Goal: Book appointment/travel/reservation

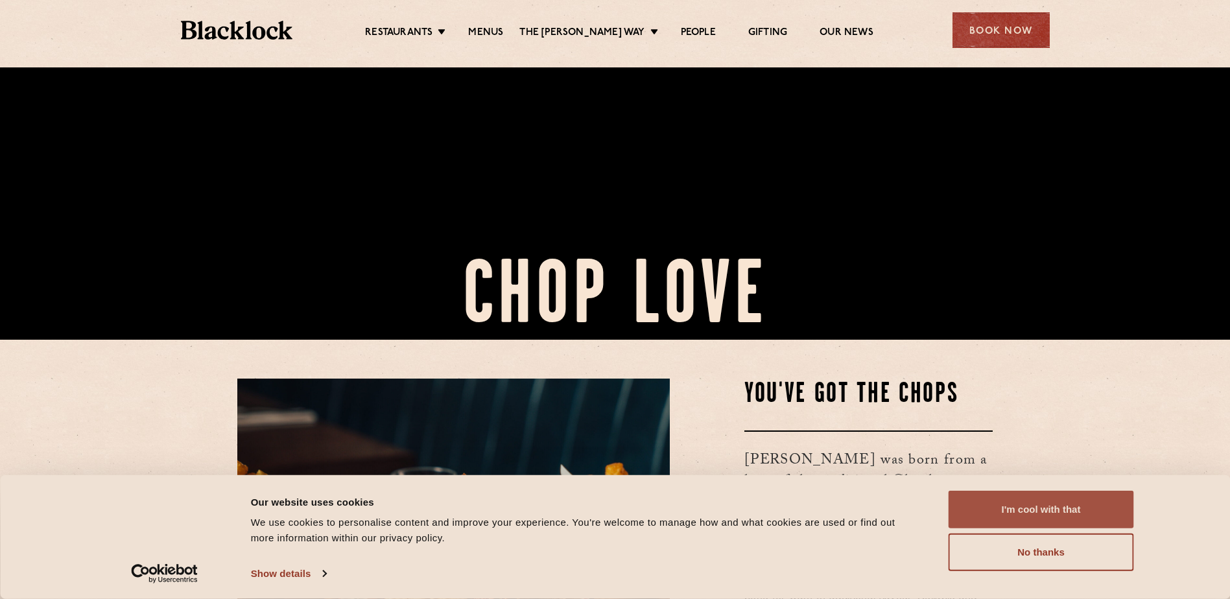
click at [985, 506] on button "I'm cool with that" at bounding box center [1041, 510] width 185 height 38
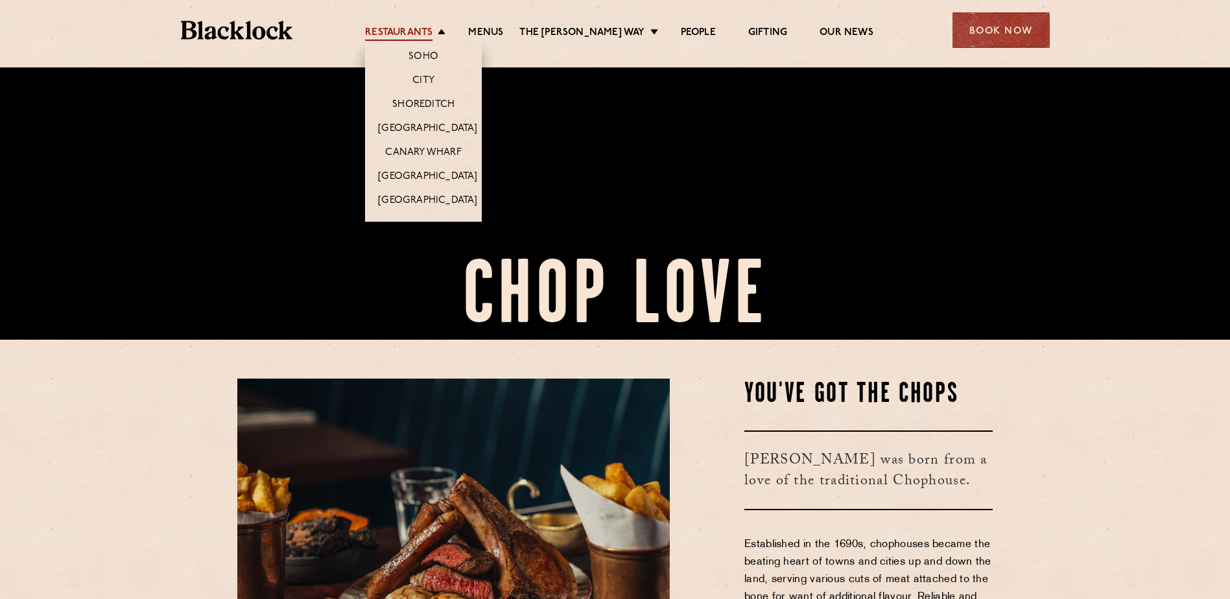
click at [432, 28] on link "Restaurants" at bounding box center [398, 34] width 67 height 14
click at [434, 83] on link "City" at bounding box center [423, 82] width 22 height 14
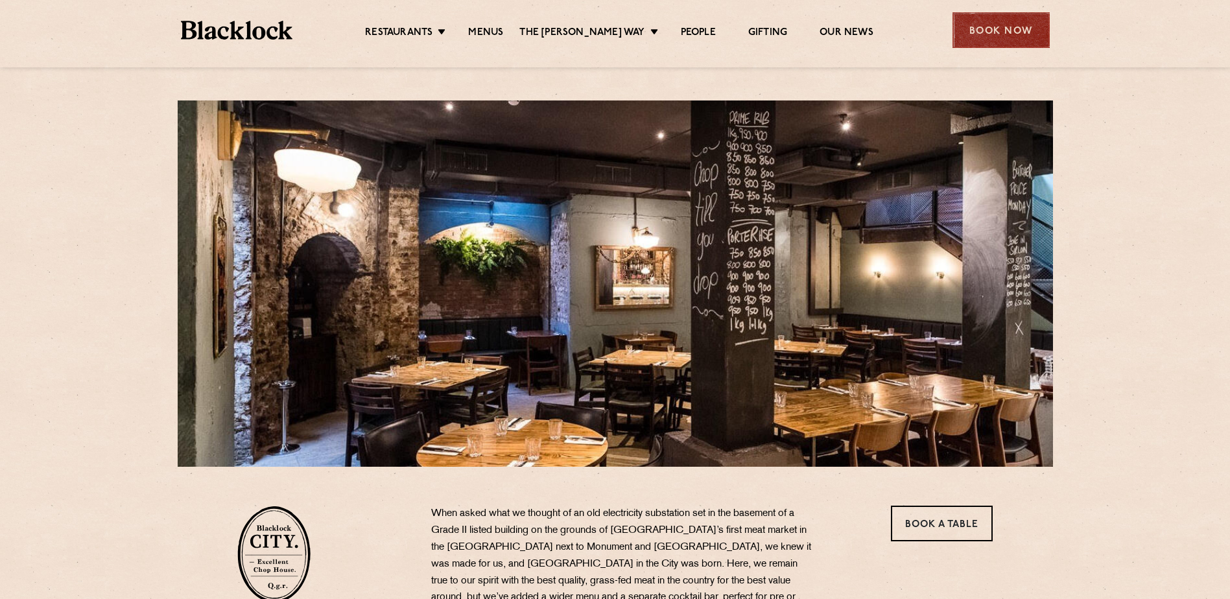
click at [1006, 37] on div "Book Now" at bounding box center [1001, 30] width 97 height 36
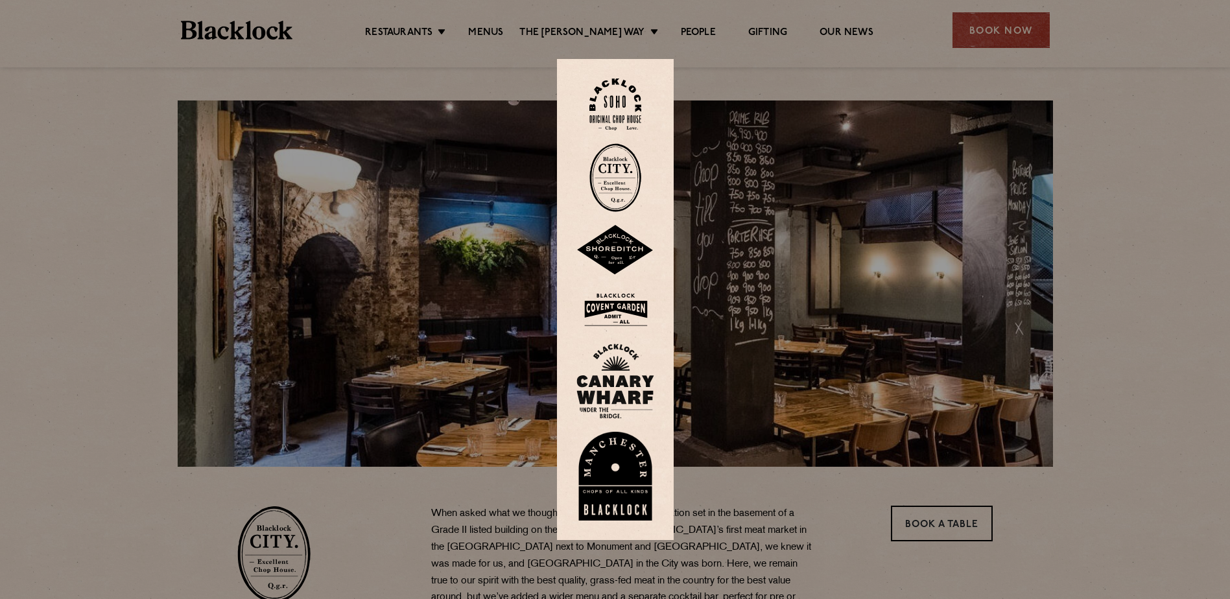
click at [624, 158] on img at bounding box center [615, 177] width 52 height 69
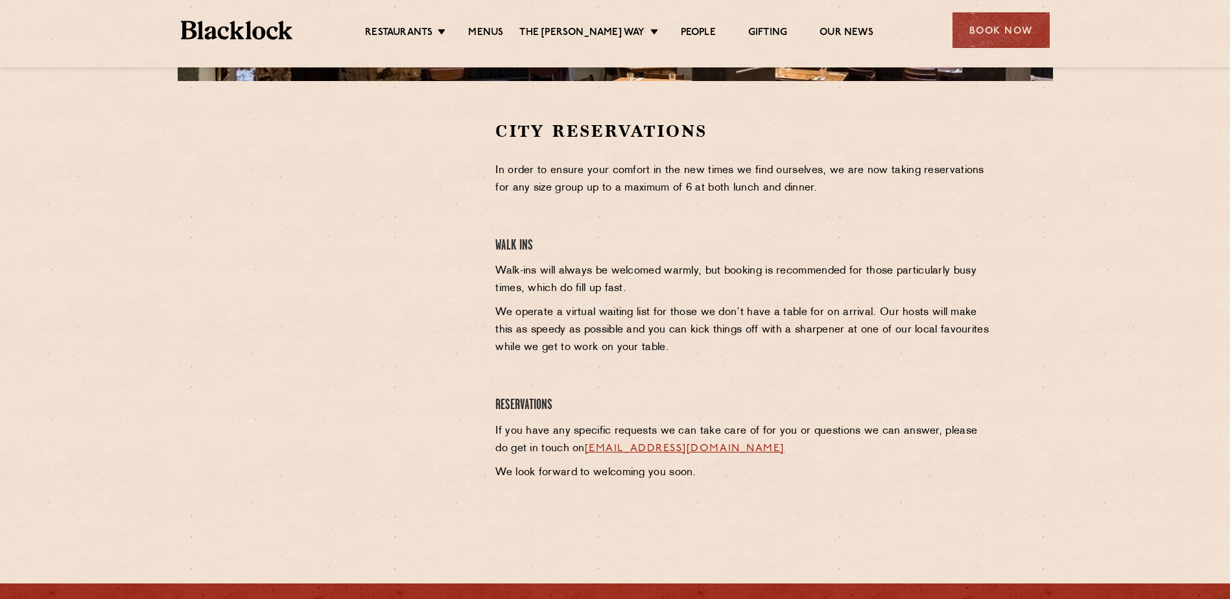
scroll to position [389, 0]
